Goal: Task Accomplishment & Management: Use online tool/utility

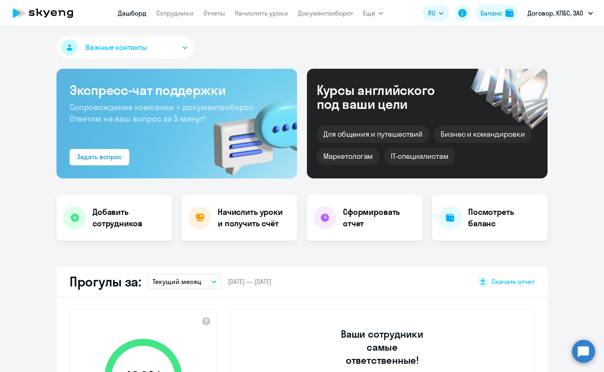
select select "30"
click at [218, 225] on div "Начислить уроки и получить счёт" at bounding box center [239, 218] width 115 height 46
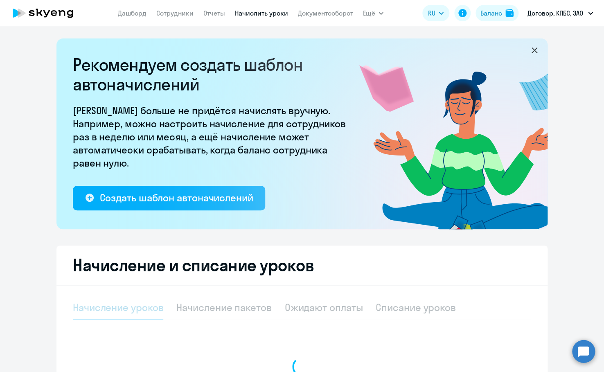
select select "10"
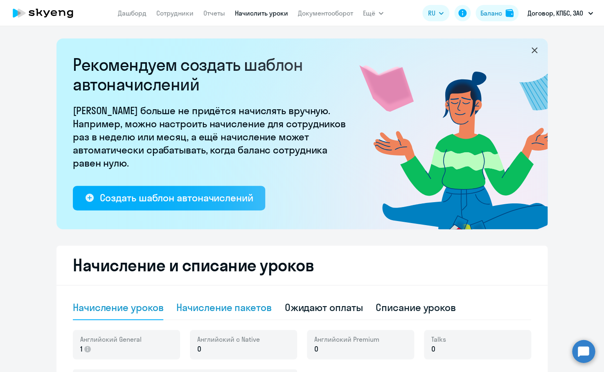
click at [265, 308] on div "Начисление пакетов" at bounding box center [223, 307] width 95 height 13
select select "10"
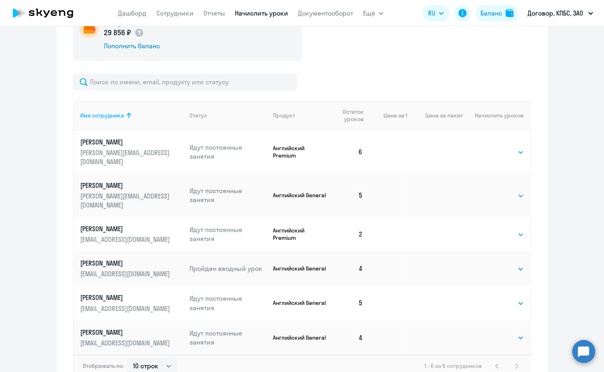
scroll to position [327, 0]
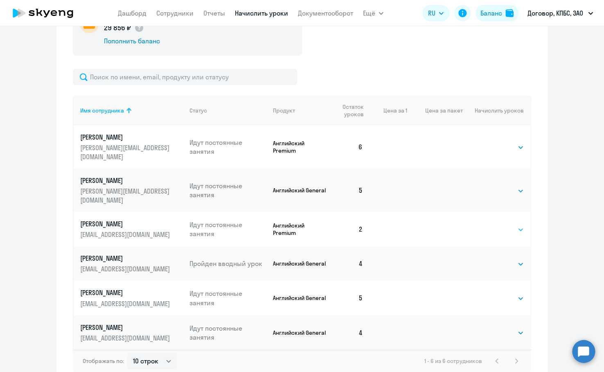
select select "4"
click option "4" at bounding box center [0, 0] width 0 height 0
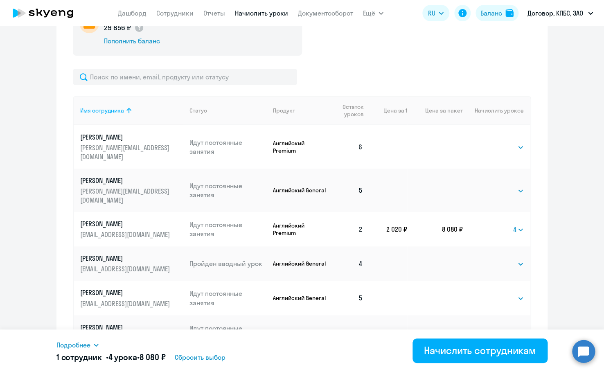
scroll to position [355, 0]
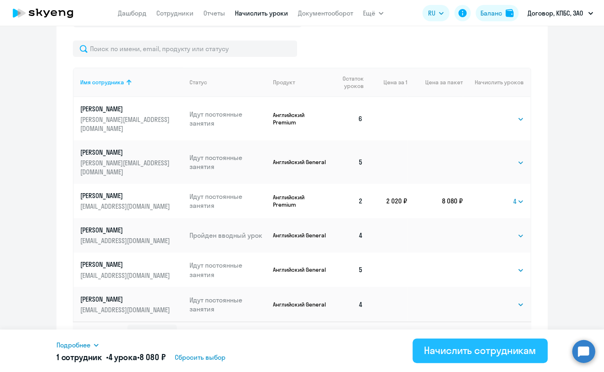
click at [488, 348] on div "Начислить сотрудникам" at bounding box center [480, 350] width 112 height 13
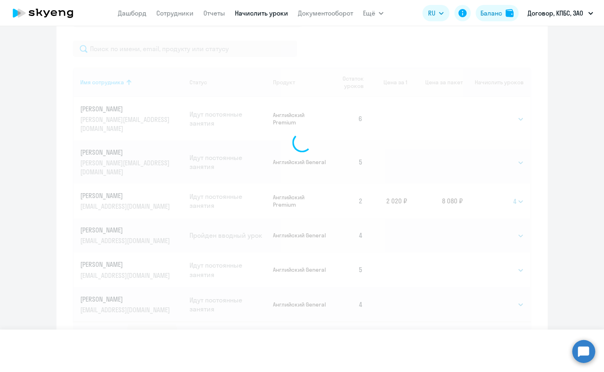
select select
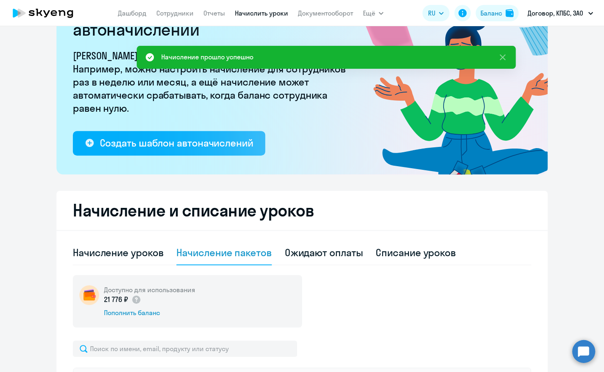
scroll to position [18, 0]
